Goal: Task Accomplishment & Management: Manage account settings

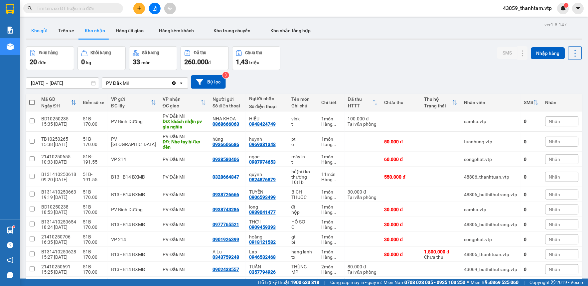
click at [29, 27] on button "Kho gửi" at bounding box center [39, 31] width 27 height 16
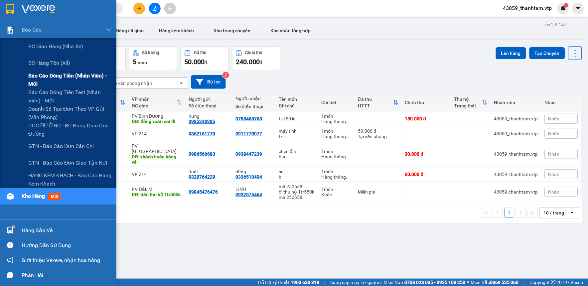
click at [39, 80] on span "Báo cáo dòng tiền (nhân viên) - mới" at bounding box center [69, 79] width 83 height 17
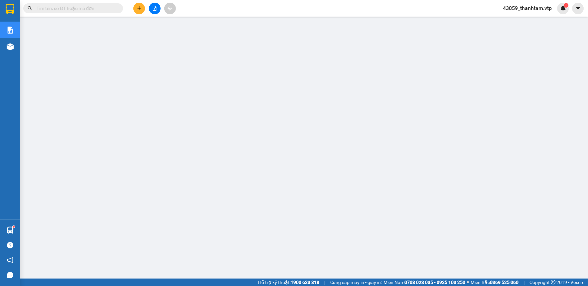
click at [137, 5] on button at bounding box center [139, 9] width 12 height 12
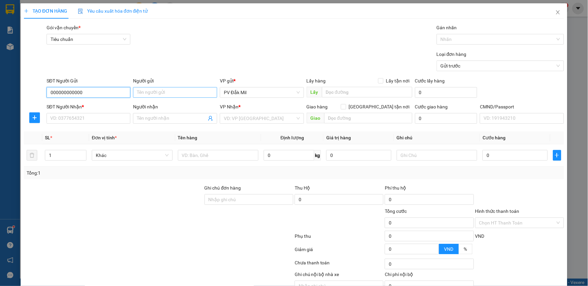
type input "000000000000"
click at [148, 92] on input "Người gửi" at bounding box center [175, 92] width 84 height 11
type input "e tâm"
click at [105, 120] on input "SĐT Người Nhận *" at bounding box center [89, 118] width 84 height 11
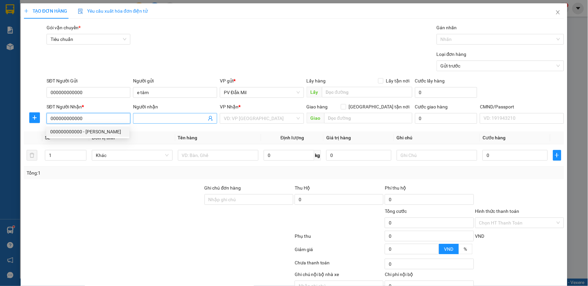
type input "000000000000"
click at [144, 116] on input "Người nhận" at bounding box center [171, 118] width 69 height 7
type input "c kế toán"
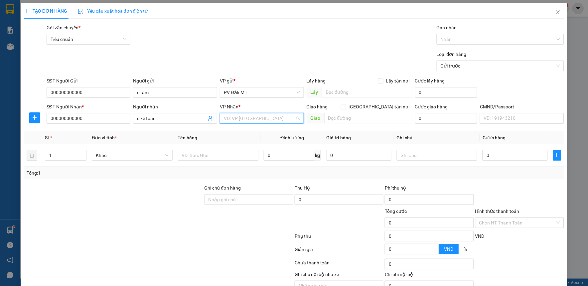
click at [243, 119] on input "search" at bounding box center [259, 118] width 71 height 10
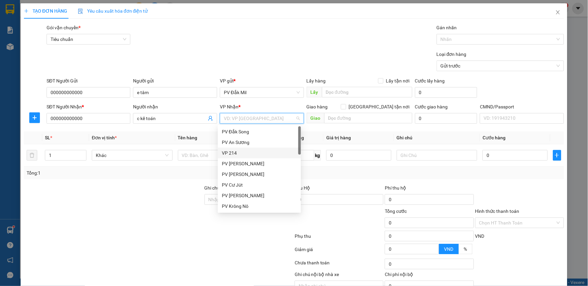
click at [237, 154] on div "VP 214" at bounding box center [259, 152] width 75 height 7
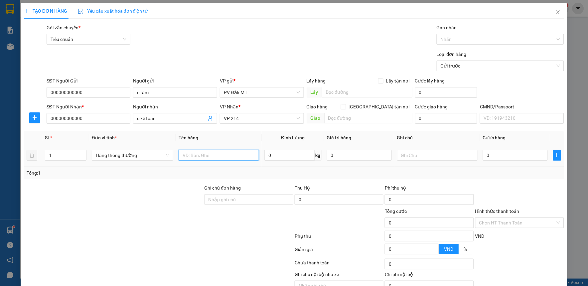
click at [219, 153] on input "text" at bounding box center [219, 155] width 80 height 11
type input "bc ngày 14/10"
click at [424, 161] on div at bounding box center [437, 155] width 80 height 13
click at [425, 158] on input "text" at bounding box center [437, 155] width 80 height 11
type input "bì"
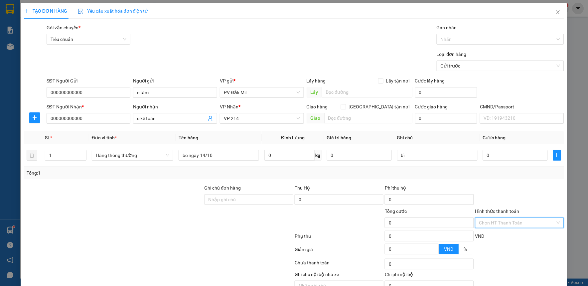
click at [494, 223] on input "Hình thức thanh toán" at bounding box center [517, 223] width 76 height 10
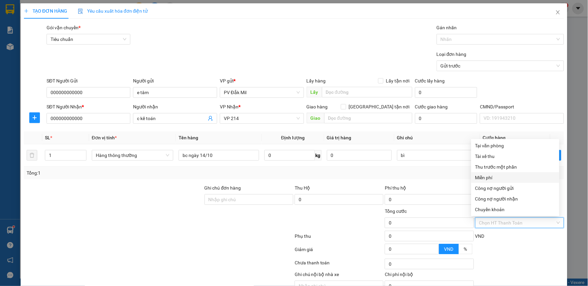
click at [492, 178] on div "Miễn phí" at bounding box center [515, 177] width 80 height 7
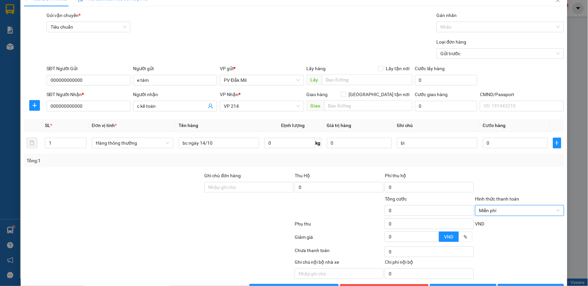
scroll to position [34, 0]
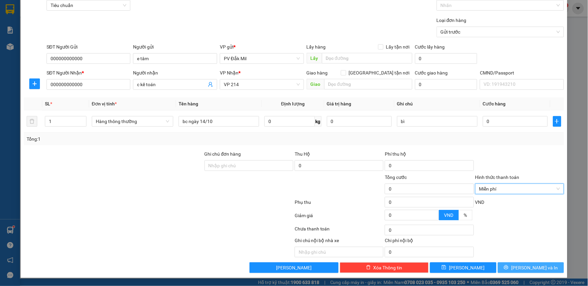
click at [511, 267] on button "[PERSON_NAME] và In" at bounding box center [531, 267] width 67 height 11
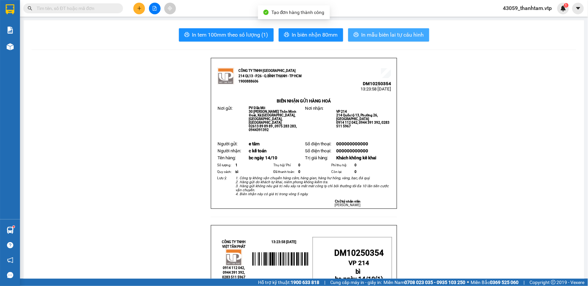
click at [405, 37] on span "In mẫu biên lai tự cấu hình" at bounding box center [392, 35] width 63 height 8
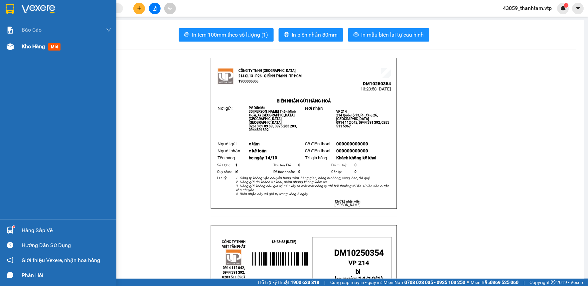
drag, startPoint x: 2, startPoint y: 12, endPoint x: 33, endPoint y: 42, distance: 43.5
click at [2, 12] on div at bounding box center [58, 11] width 116 height 22
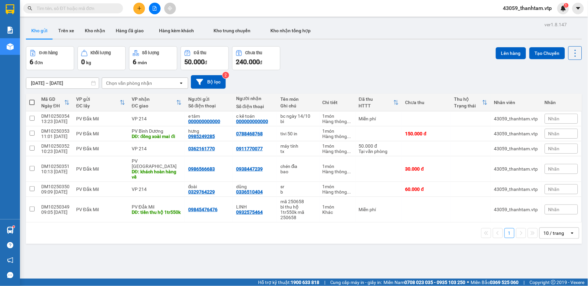
click at [244, 246] on div "ver 1.8.147 Kho gửi Trên xe Kho nhận Hàng đã giao Hàng kèm khách Kho trung chuy…" at bounding box center [303, 163] width 561 height 286
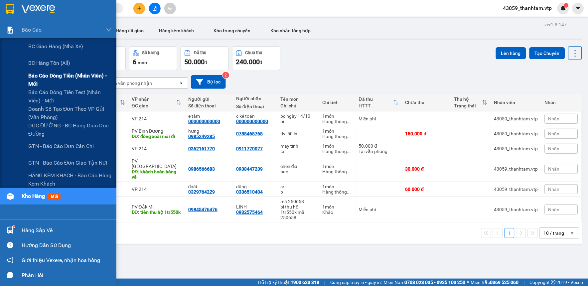
click at [45, 78] on span "Báo cáo dòng tiền (nhân viên) - mới" at bounding box center [69, 79] width 83 height 17
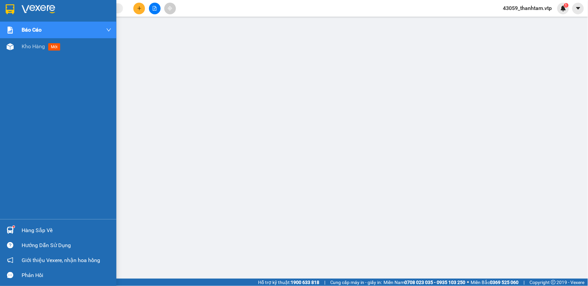
click at [13, 9] on img at bounding box center [10, 9] width 9 height 10
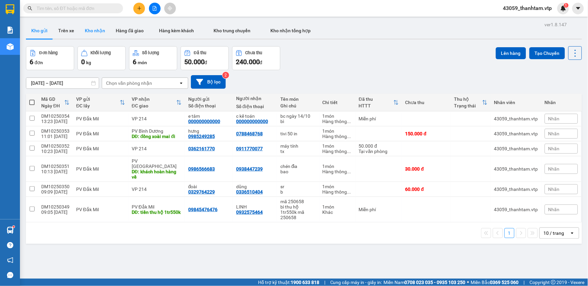
click at [99, 32] on button "Kho nhận" at bounding box center [94, 31] width 31 height 16
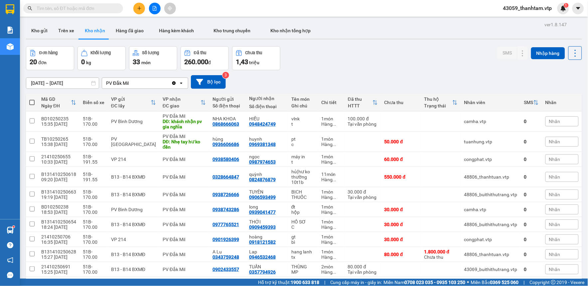
click at [527, 9] on span "43059_thanhtam.vtp" at bounding box center [528, 8] width 60 height 8
click at [525, 21] on span "Đăng xuất" at bounding box center [531, 20] width 46 height 7
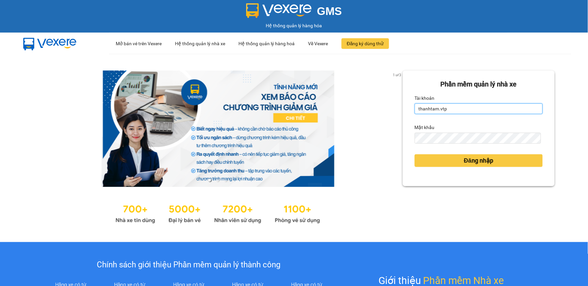
click at [456, 107] on input "thanhtam.vtp" at bounding box center [479, 108] width 128 height 11
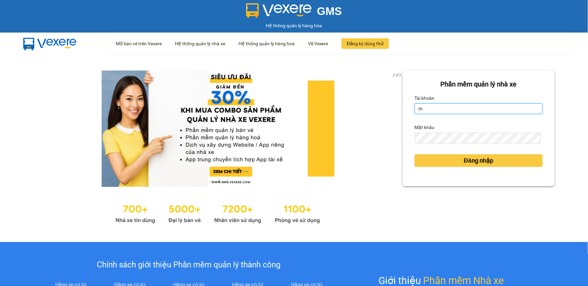
type input "t"
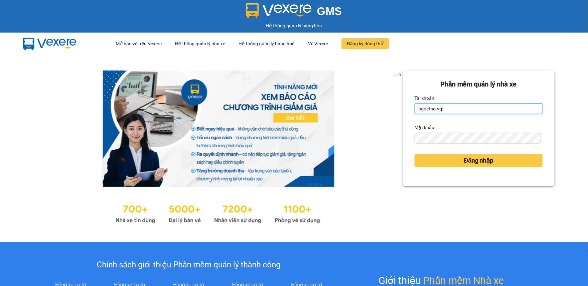
type input "ngoctho.vtp"
click at [376, 144] on div "1 of 3 Phần mềm quản lý nhà xe Tài khoản ngoctho.vtp Mật khẩu Đăng nhập" at bounding box center [294, 148] width 588 height 188
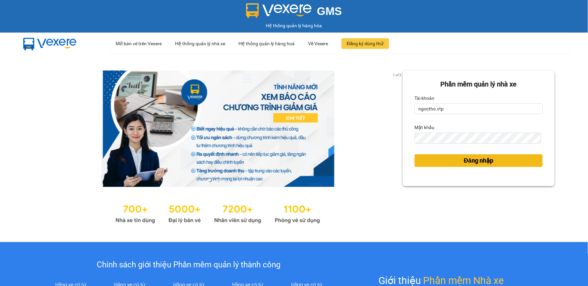
click at [418, 161] on button "Đăng nhập" at bounding box center [479, 160] width 128 height 13
click at [464, 158] on span "Đăng nhập" at bounding box center [478, 160] width 29 height 9
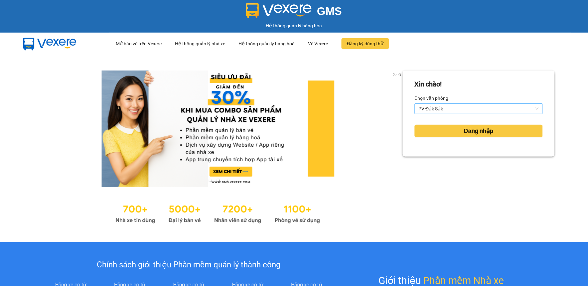
click at [427, 108] on span "PV Đắk Sắk" at bounding box center [479, 109] width 120 height 10
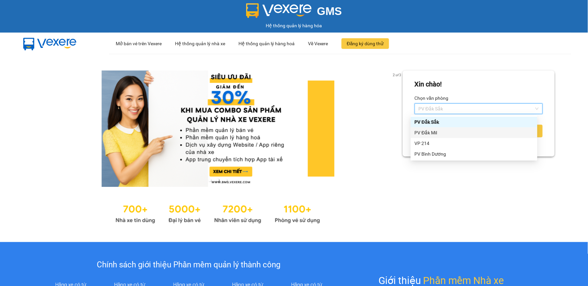
click at [428, 131] on div "PV Đắk Mil" at bounding box center [474, 132] width 119 height 7
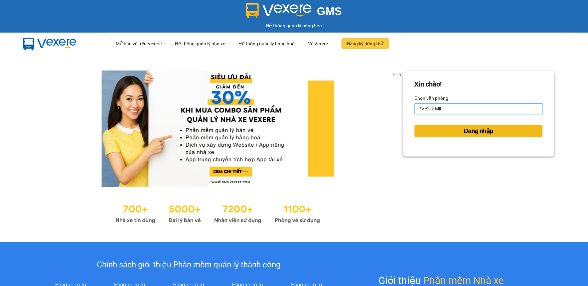
click at [463, 136] on button "Đăng nhập" at bounding box center [479, 131] width 128 height 13
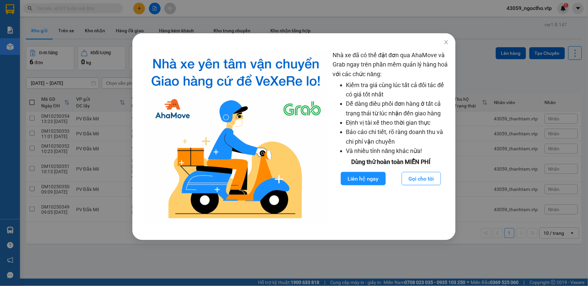
click at [481, 248] on div "Nhà xe đã có thể đặt đơn qua AhaMove và Grab ngay trên phần mềm quản lý hàng ho…" at bounding box center [294, 143] width 588 height 286
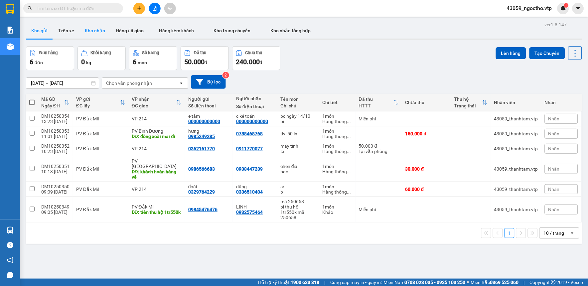
click at [100, 30] on button "Kho nhận" at bounding box center [94, 31] width 31 height 16
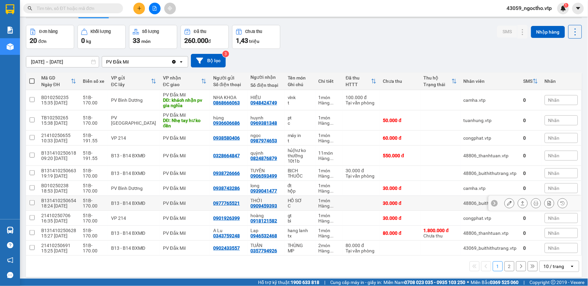
scroll to position [31, 0]
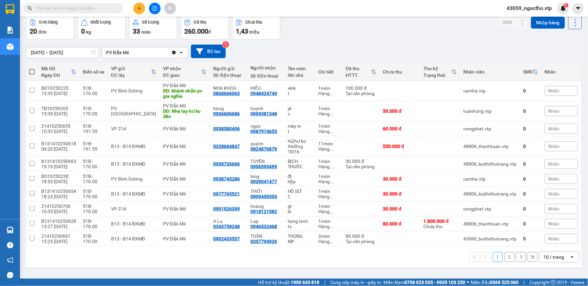
click at [504, 259] on button "2" at bounding box center [509, 257] width 10 height 10
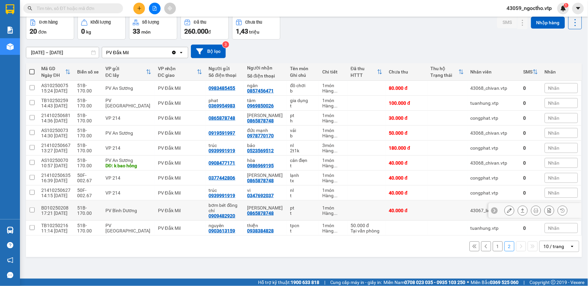
scroll to position [0, 0]
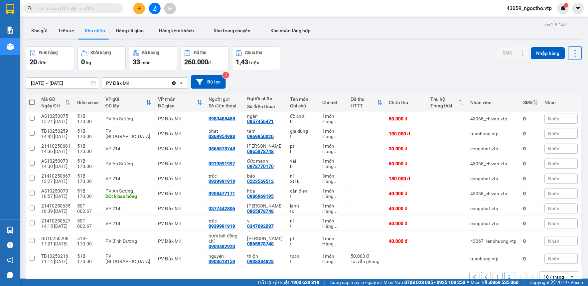
click at [63, 10] on input "text" at bounding box center [76, 8] width 78 height 7
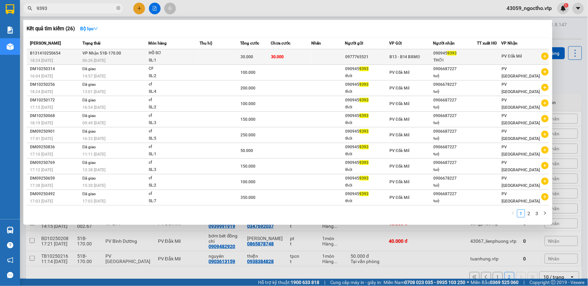
type input "9393"
click at [442, 56] on div "090945 9393" at bounding box center [454, 53] width 43 height 7
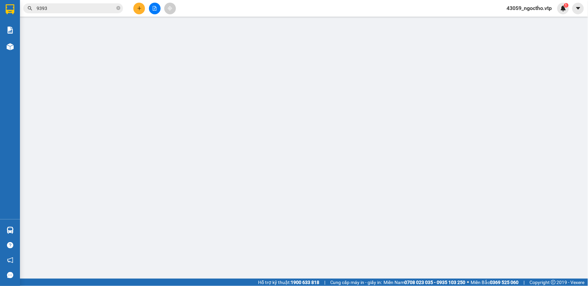
type input "0977765521"
type input "0909459393"
type input "THỚI"
type input "0"
type input "30.000"
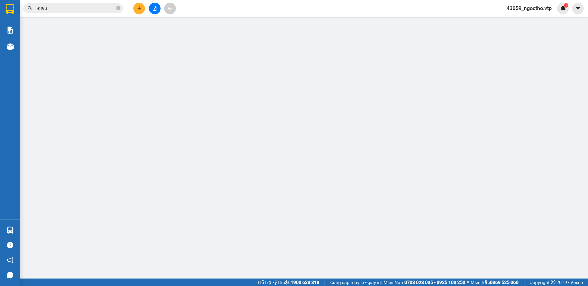
type input "30.000"
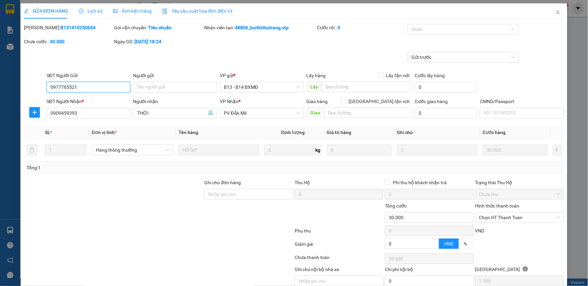
type input "1.500"
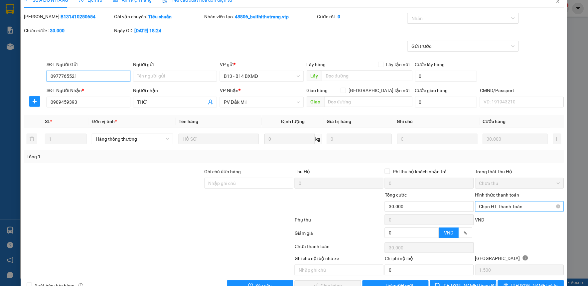
scroll to position [29, 0]
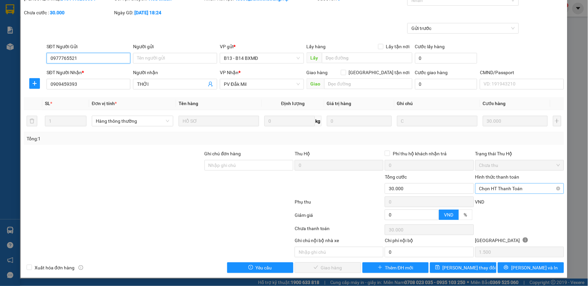
click at [491, 188] on span "Chọn HT Thanh Toán" at bounding box center [519, 189] width 81 height 10
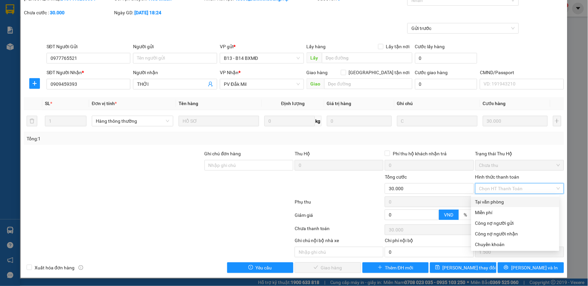
click at [487, 201] on div "Tại văn phòng" at bounding box center [515, 201] width 80 height 7
type input "0"
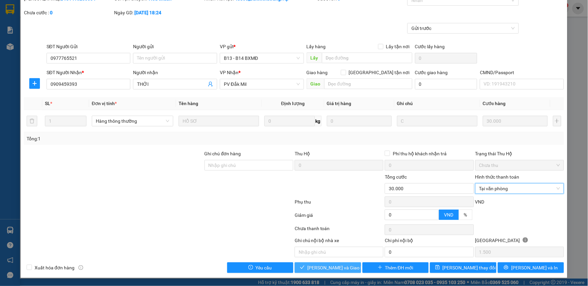
click at [334, 267] on span "Lưu và Giao hàng" at bounding box center [339, 267] width 64 height 7
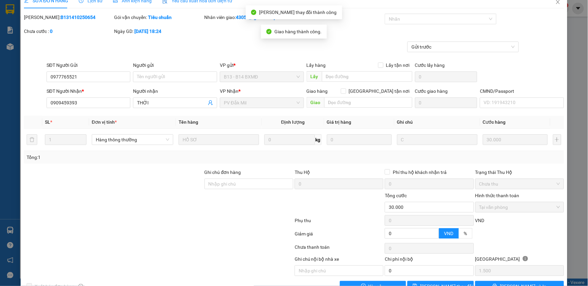
scroll to position [0, 0]
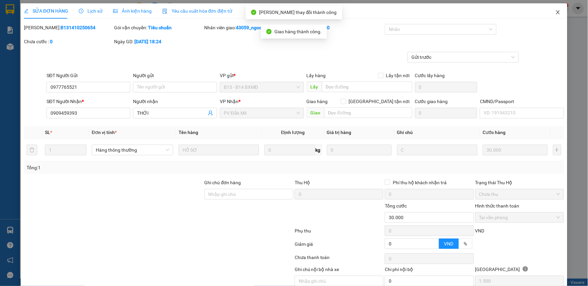
click at [553, 9] on span "Close" at bounding box center [558, 12] width 19 height 19
